Goal: Ask a question

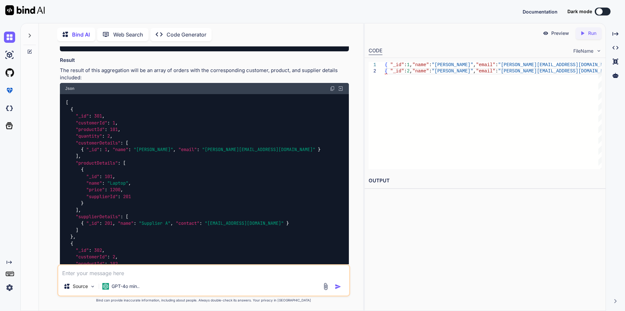
scroll to position [3871, 0]
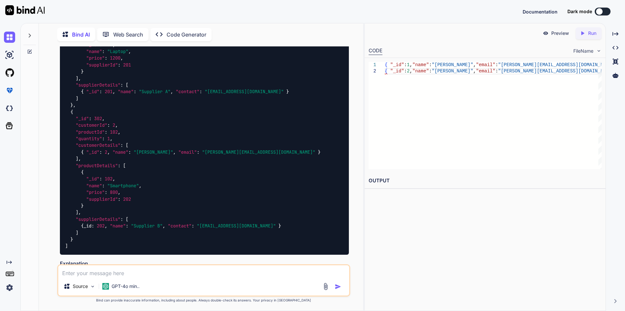
copy span "foreignField"
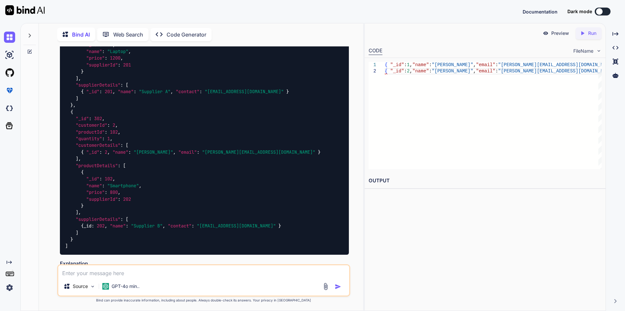
copy span "suppliers"
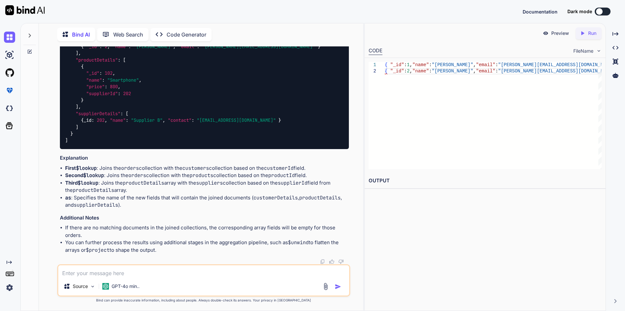
scroll to position [4036, 0]
click at [118, 275] on textarea at bounding box center [203, 271] width 291 height 12
type textarea "l"
click at [188, 274] on textarea "please correct the below query in mongoDB" at bounding box center [203, 271] width 291 height 12
paste textarea "db.orders.find( [ { $lookup:{ from: "customers", localField:"customerID", forei…"
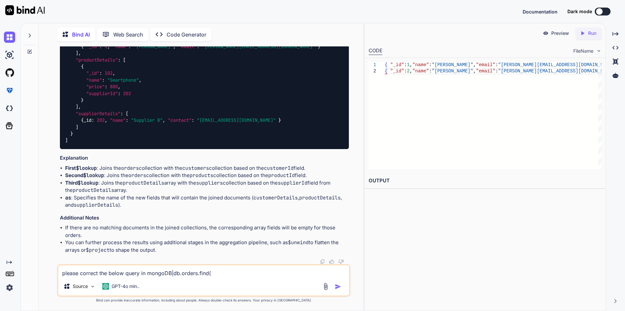
scroll to position [182, 0]
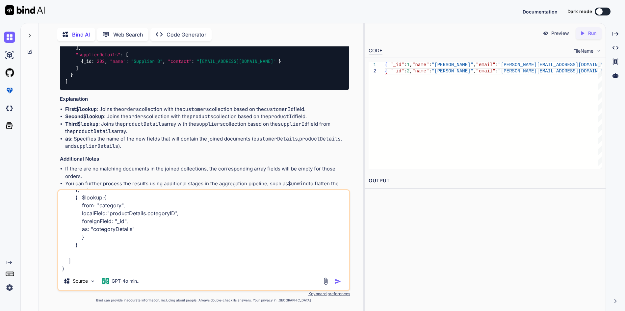
type textarea "please correct the below query in mongoDB|db.orders.find( [ { $lookup:{ from: "…"
click at [332, 279] on div at bounding box center [333, 281] width 22 height 8
click at [336, 282] on img "button" at bounding box center [338, 281] width 7 height 7
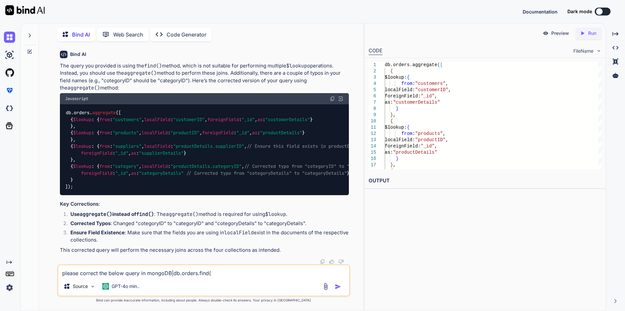
scroll to position [4521, 0]
click at [334, 101] on img at bounding box center [332, 98] width 5 height 5
click at [92, 274] on textarea "please correct the below query in mongoDB|db.orders.find( [ { $lookup:{ from: "…" at bounding box center [203, 271] width 291 height 12
click at [201, 271] on textarea "how to create relationship between two collection in mogoDB and" at bounding box center [203, 271] width 291 height 12
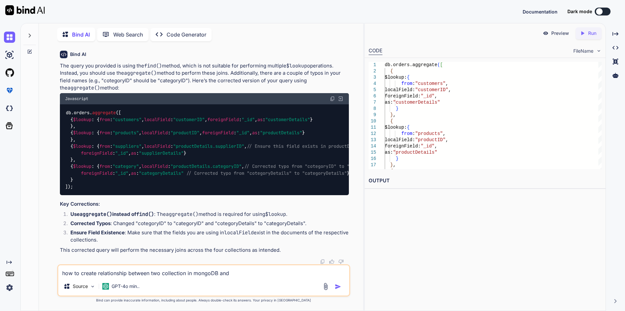
click at [236, 273] on textarea "how to create relationship between two collection in mongoDB and" at bounding box center [203, 271] width 291 height 12
click at [242, 274] on textarea "How to create a relationship between two collection in mongoDB and" at bounding box center [203, 271] width 291 height 12
type textarea "How to create a relationship between two collection in mongoDB and select query"
click at [339, 288] on img "button" at bounding box center [338, 286] width 7 height 7
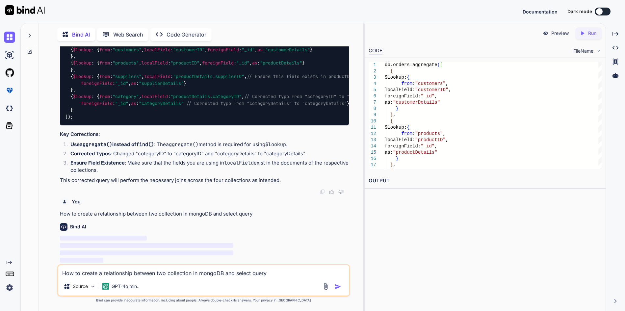
scroll to position [4788, 0]
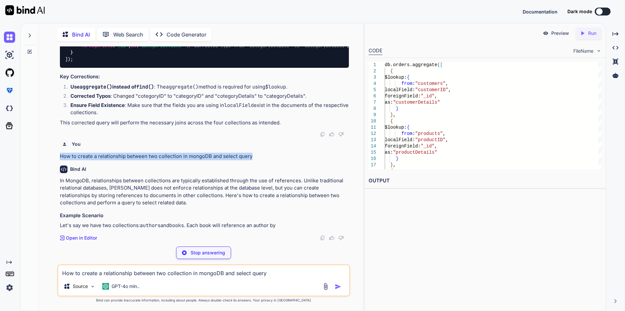
drag, startPoint x: 61, startPoint y: 214, endPoint x: 258, endPoint y: 215, distance: 196.8
click at [258, 160] on p "How to create a relationship between two collection in mongoDB and select query" at bounding box center [204, 157] width 289 height 8
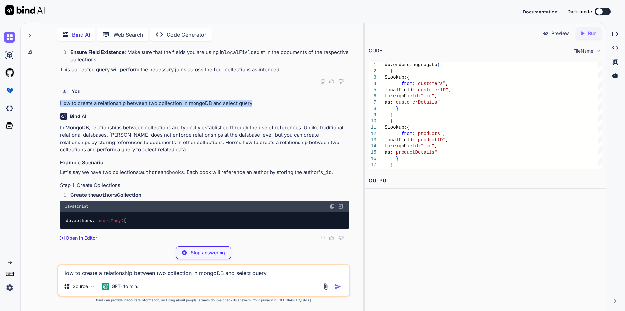
copy p "How to create a relationship between two collection in mongoDB and select query"
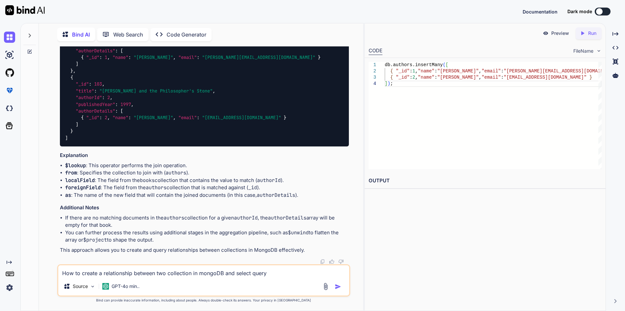
scroll to position [5439, 0]
